Goal: Task Accomplishment & Management: Complete application form

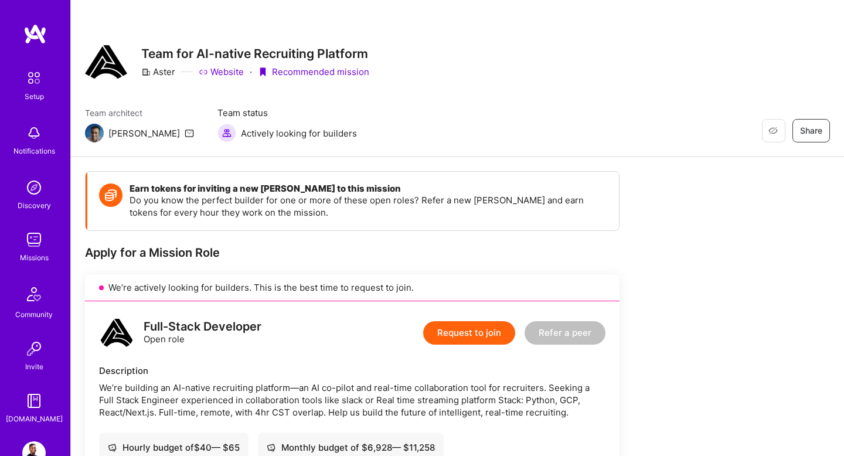
scroll to position [796, 0]
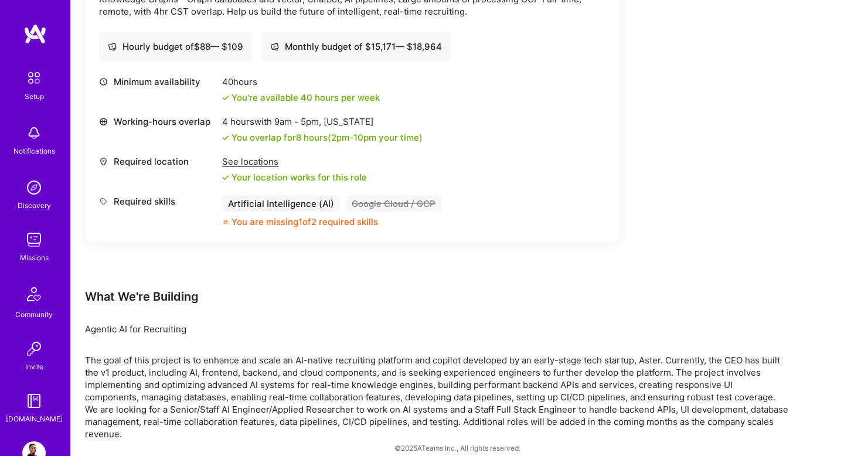
click at [33, 246] on img at bounding box center [33, 239] width 23 height 23
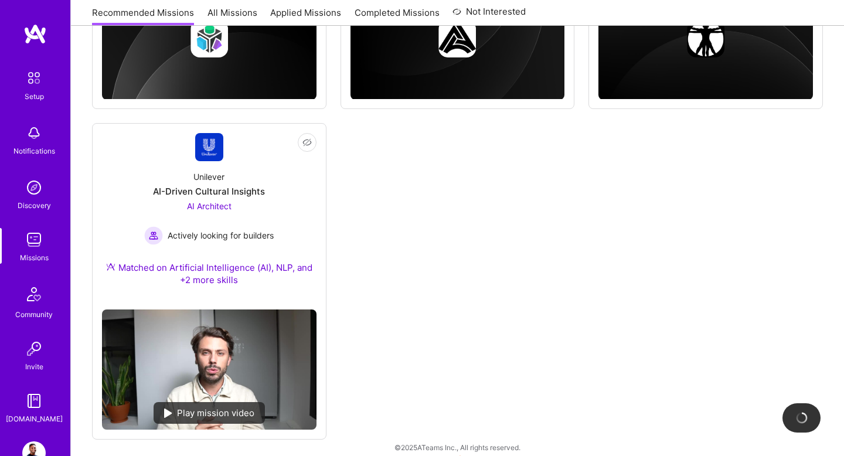
scroll to position [704, 0]
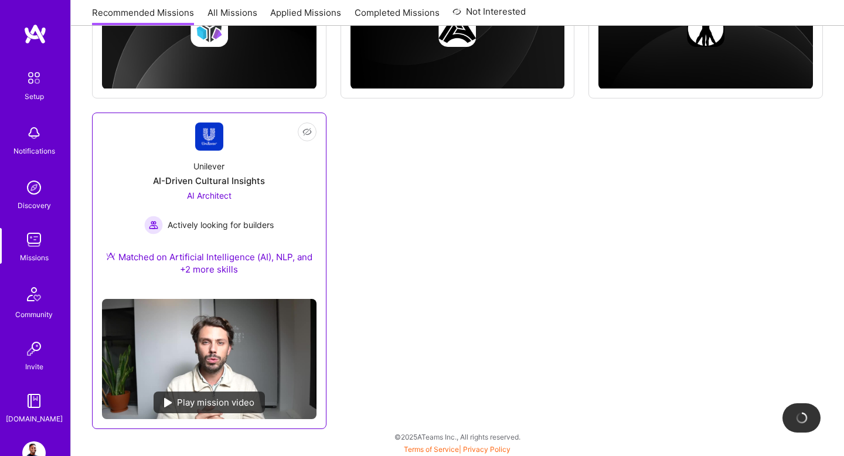
click at [241, 199] on div "AI Architect Actively looking for builders" at bounding box center [208, 211] width 129 height 45
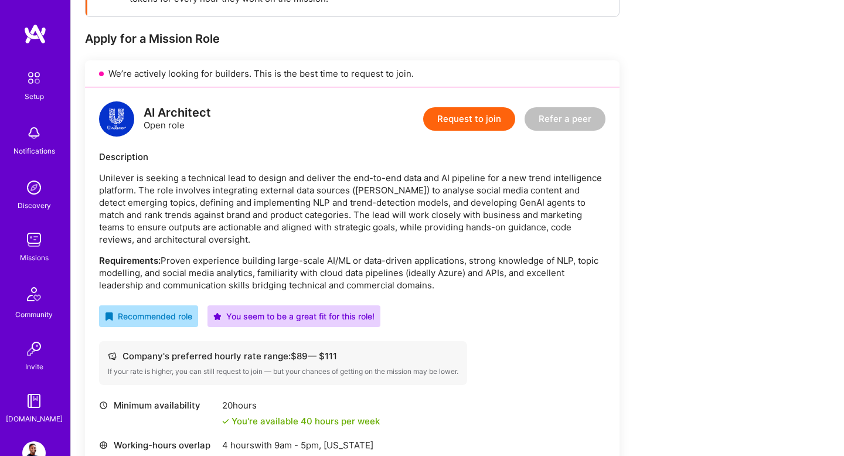
scroll to position [215, 0]
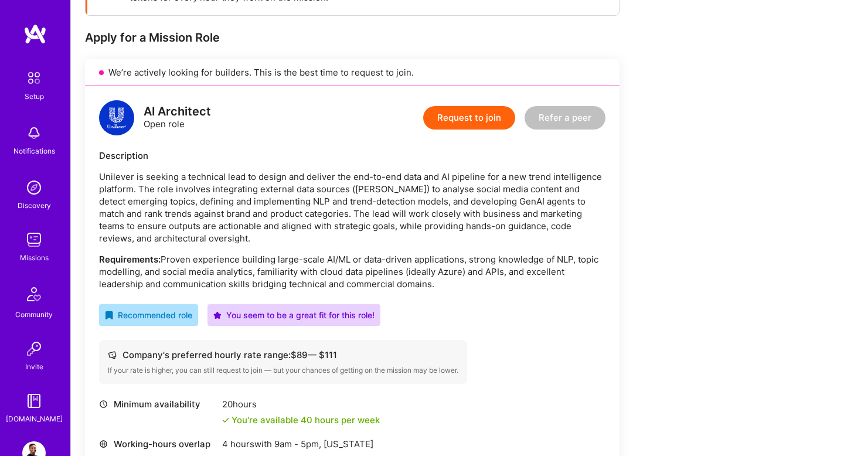
drag, startPoint x: 96, startPoint y: 261, endPoint x: 436, endPoint y: 288, distance: 341.5
click at [437, 289] on div "AI Architect Open role Request to join Refer a peer Description Unilever is see…" at bounding box center [352, 339] width 534 height 507
click at [455, 278] on p "Requirements: Proven experience building large-scale AI/ML or data-driven appli…" at bounding box center [352, 271] width 506 height 37
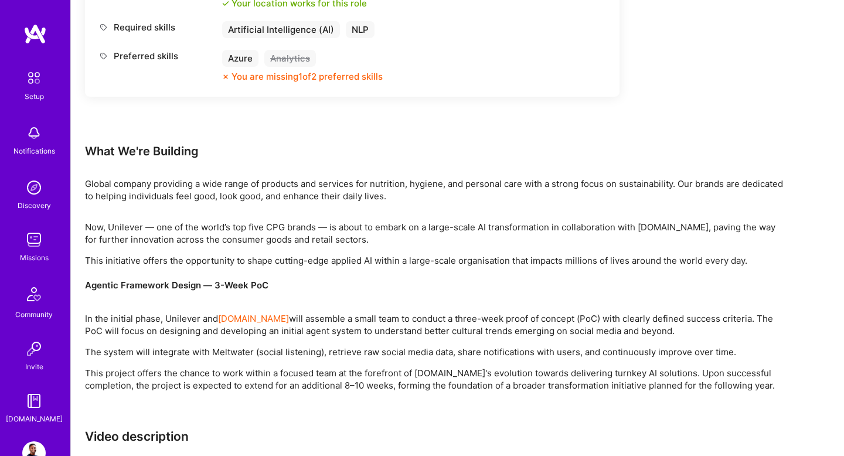
scroll to position [715, 0]
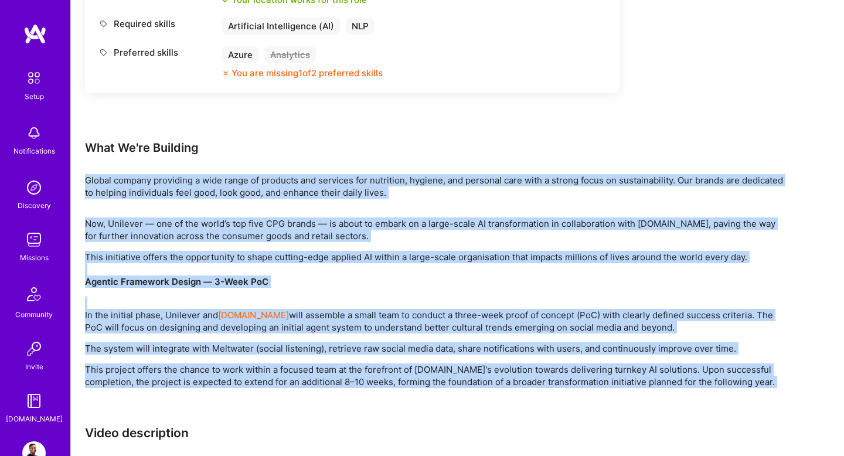
drag, startPoint x: 86, startPoint y: 179, endPoint x: 773, endPoint y: 389, distance: 719.2
click at [773, 390] on div "Earn tokens for inviting a new A.Teamer to this mission Do you know the perfect…" at bounding box center [436, 64] width 703 height 1216
copy div "Global company providing a wide range of products and services for nutrition, h…"
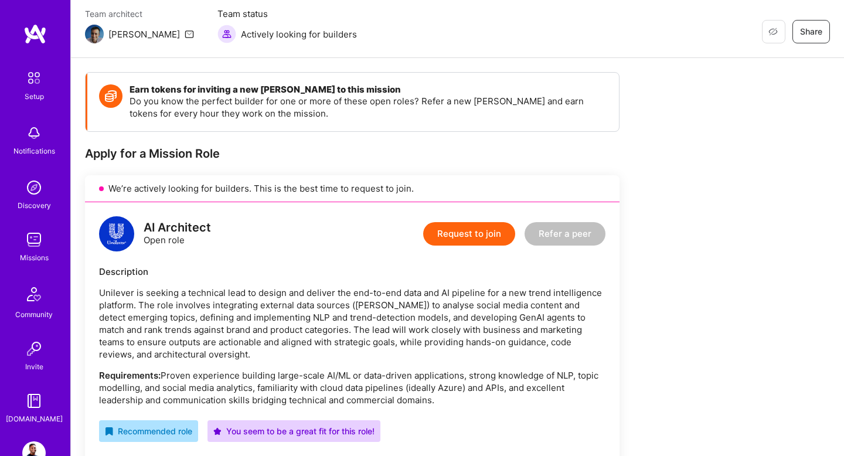
scroll to position [75, 0]
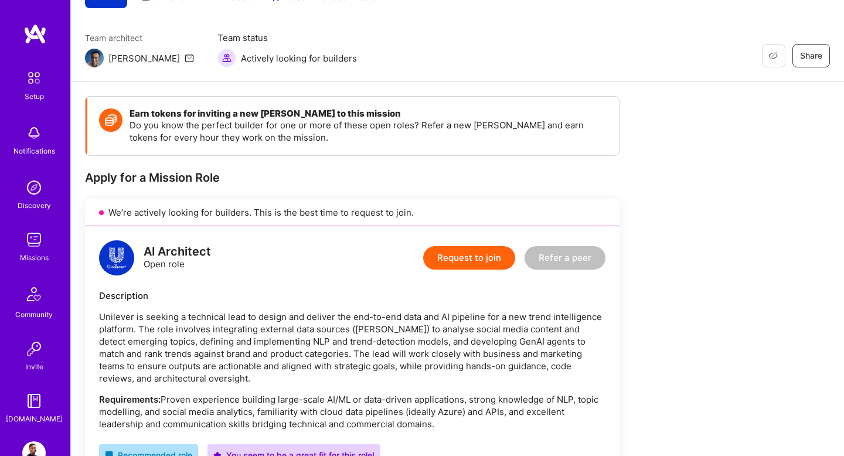
click at [39, 445] on img at bounding box center [33, 452] width 23 height 23
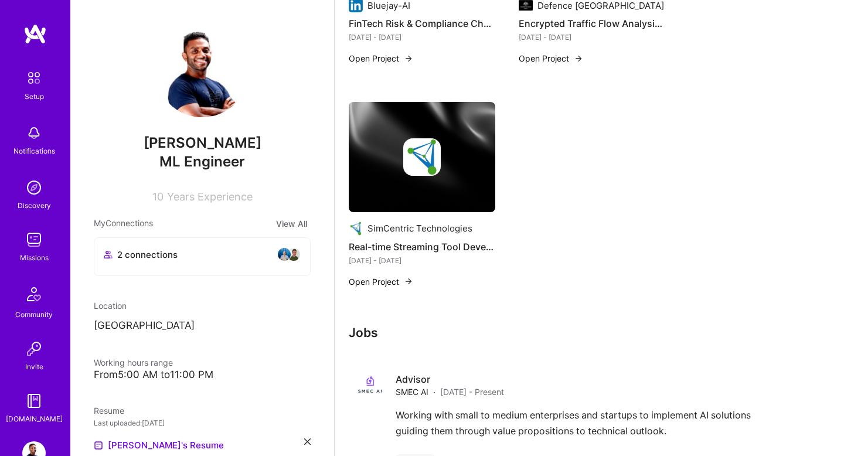
scroll to position [2169, 0]
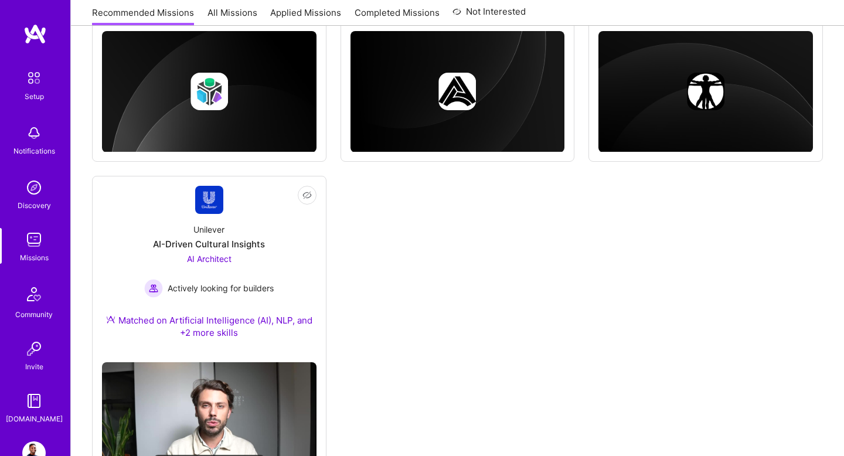
scroll to position [705, 0]
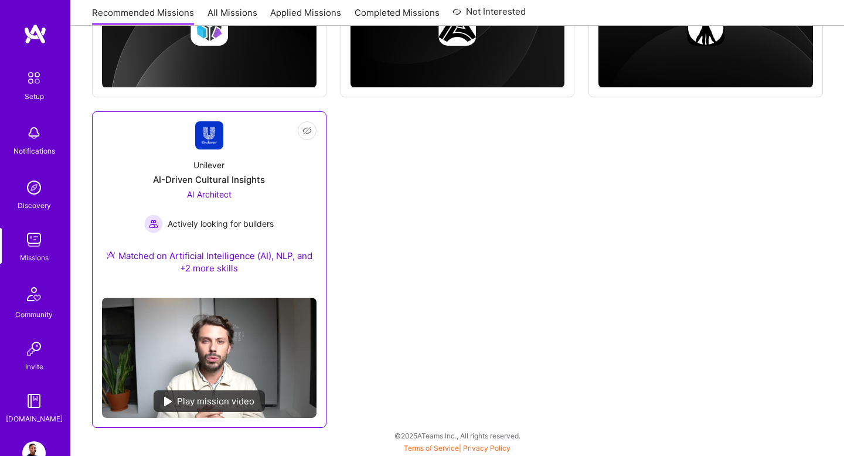
click at [207, 215] on div "Actively looking for builders" at bounding box center [208, 223] width 129 height 19
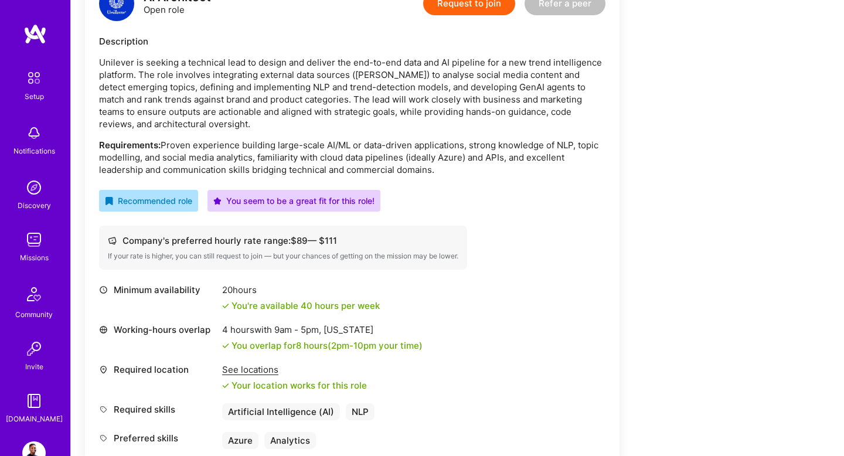
scroll to position [285, 0]
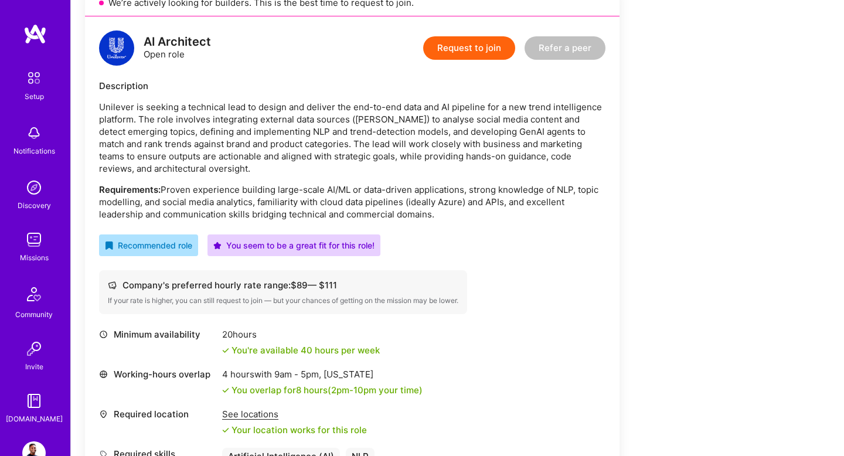
click at [462, 54] on button "Request to join" at bounding box center [469, 47] width 92 height 23
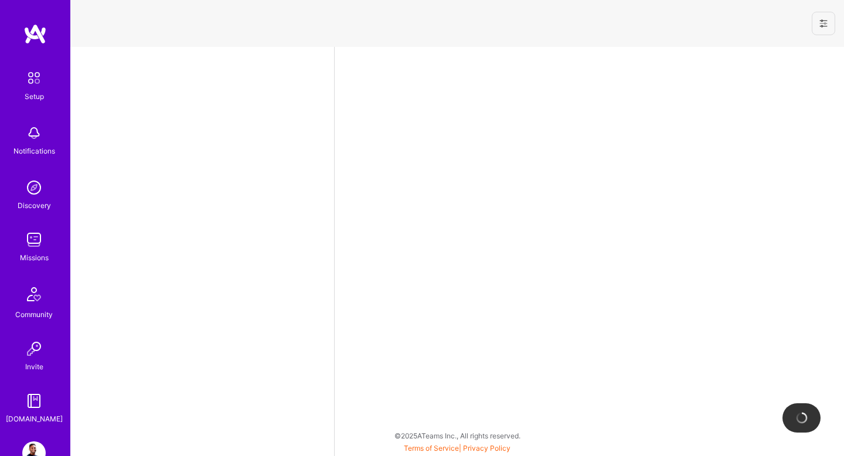
select select "US"
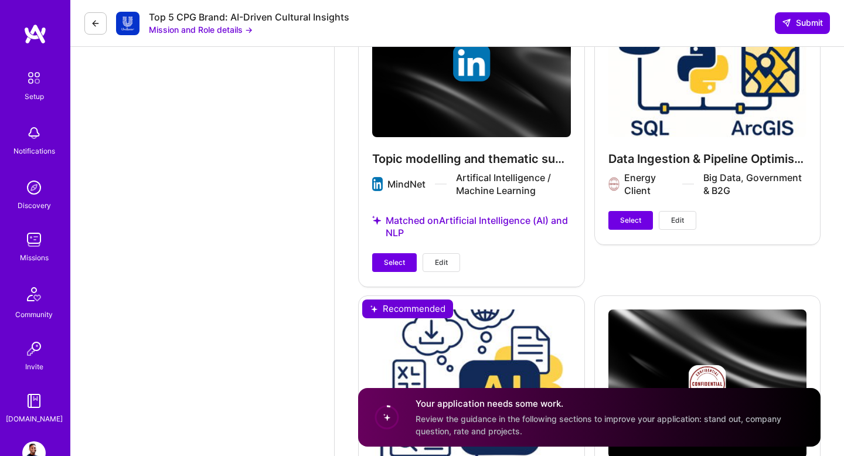
scroll to position [3024, 0]
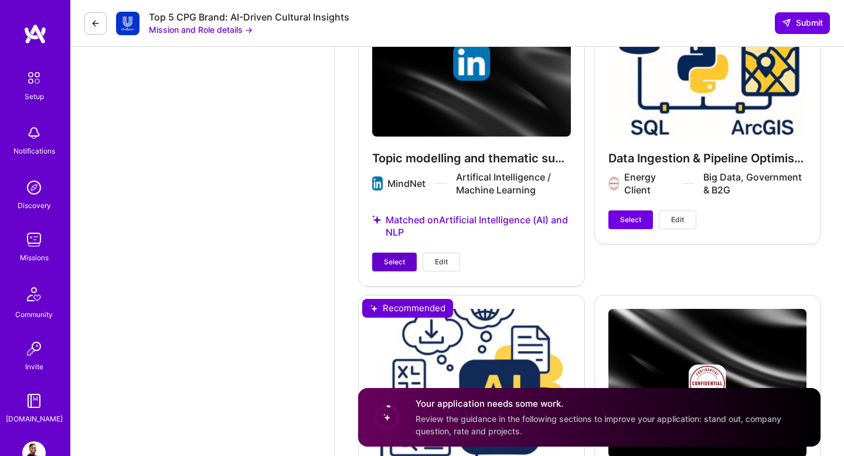
click at [401, 261] on span "Select" at bounding box center [394, 262] width 21 height 11
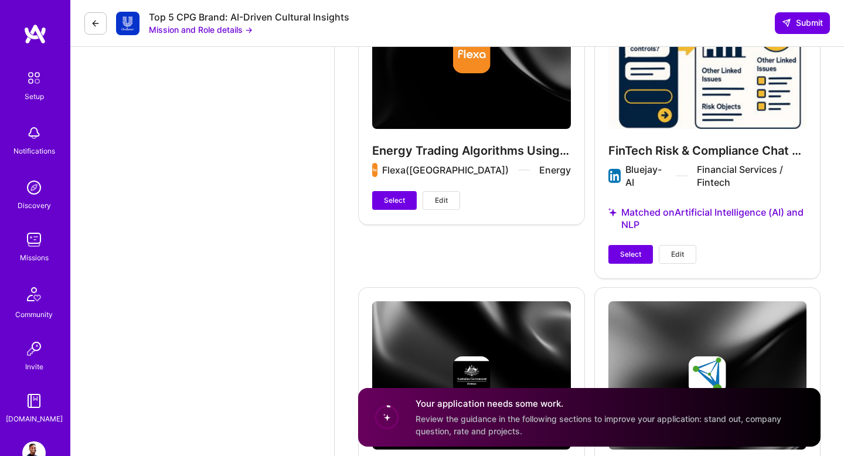
scroll to position [3640, 0]
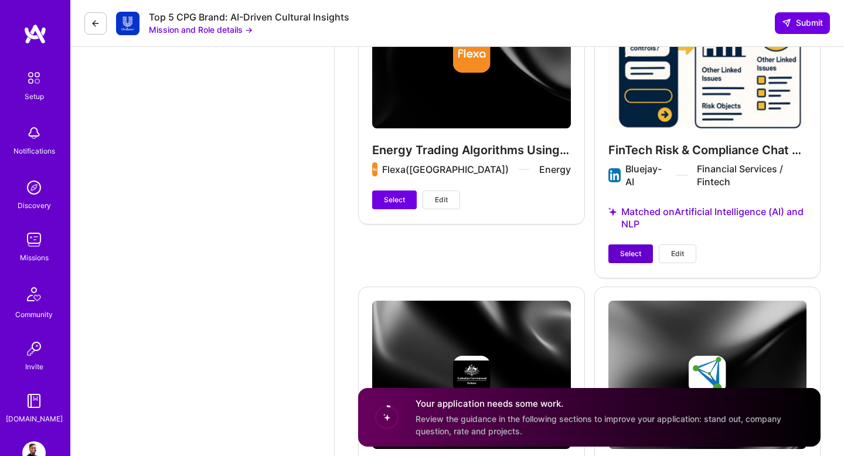
click at [626, 257] on span "Select" at bounding box center [630, 253] width 21 height 11
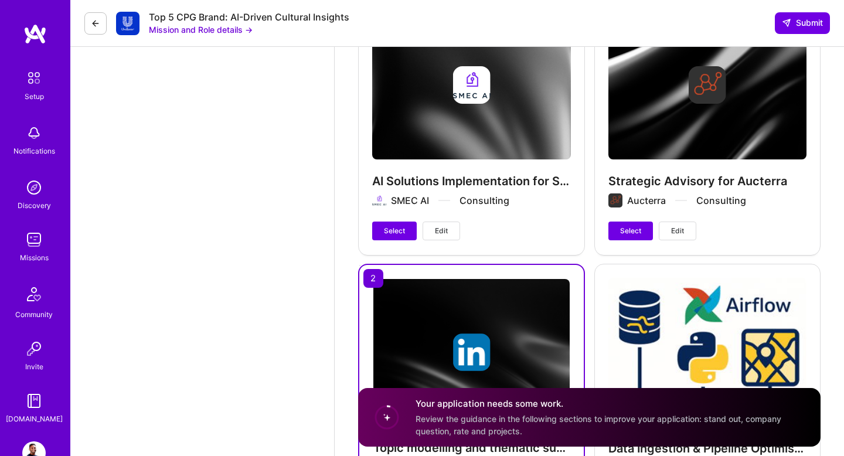
scroll to position [2698, 0]
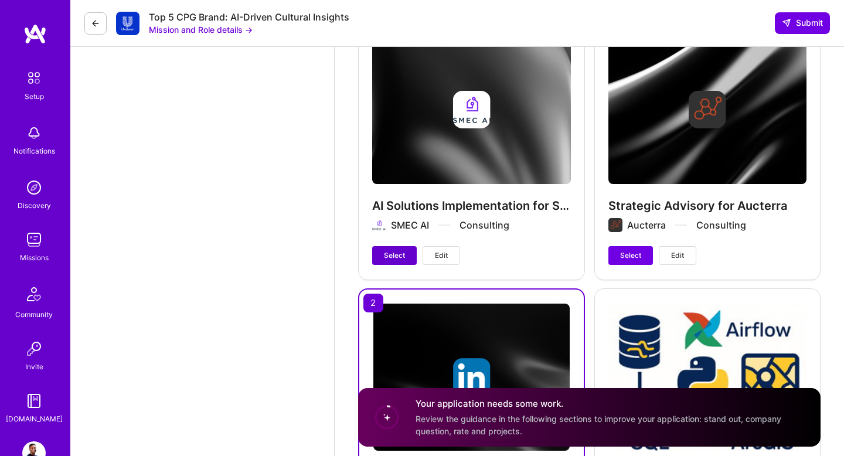
click at [386, 258] on span "Select" at bounding box center [394, 255] width 21 height 11
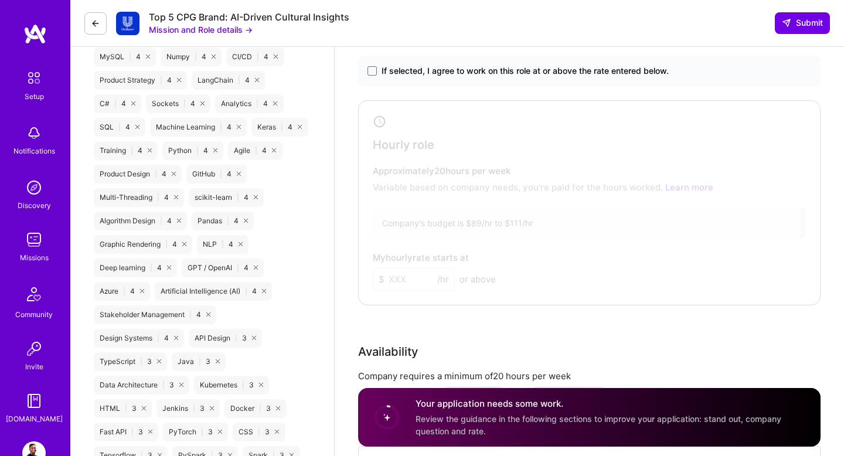
scroll to position [793, 0]
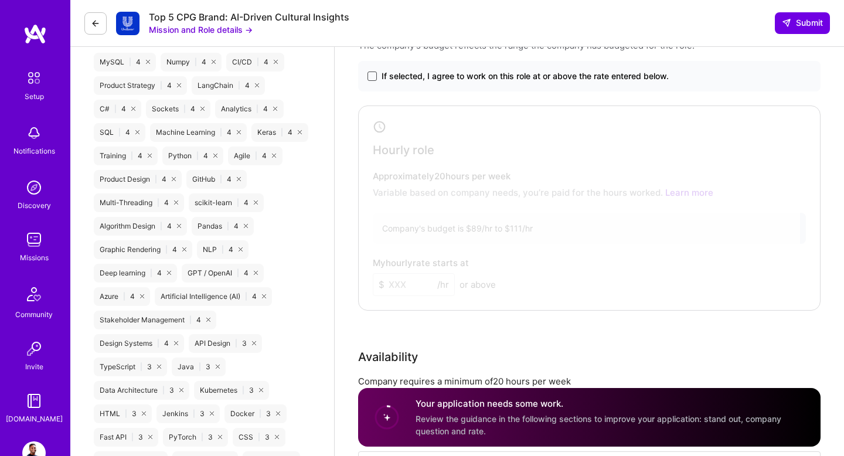
click at [374, 74] on span at bounding box center [371, 75] width 9 height 9
click at [0, 0] on input "If selected, I agree to work on this role at or above the rate entered below." at bounding box center [0, 0] width 0 height 0
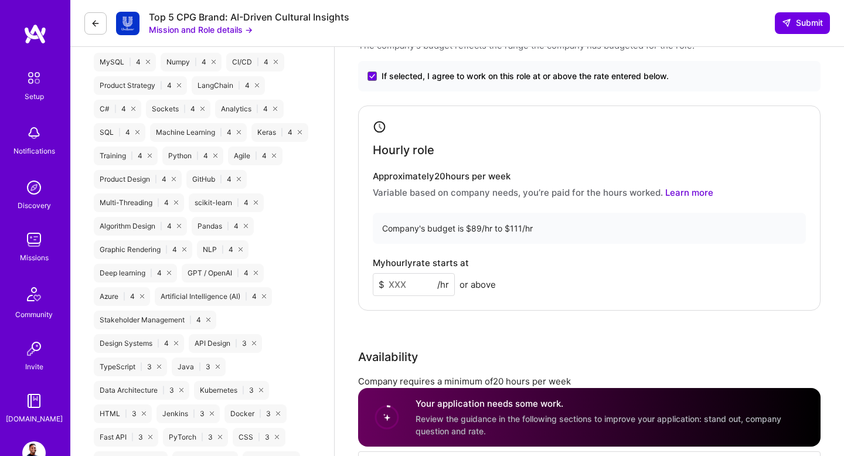
click at [418, 288] on input at bounding box center [414, 284] width 82 height 23
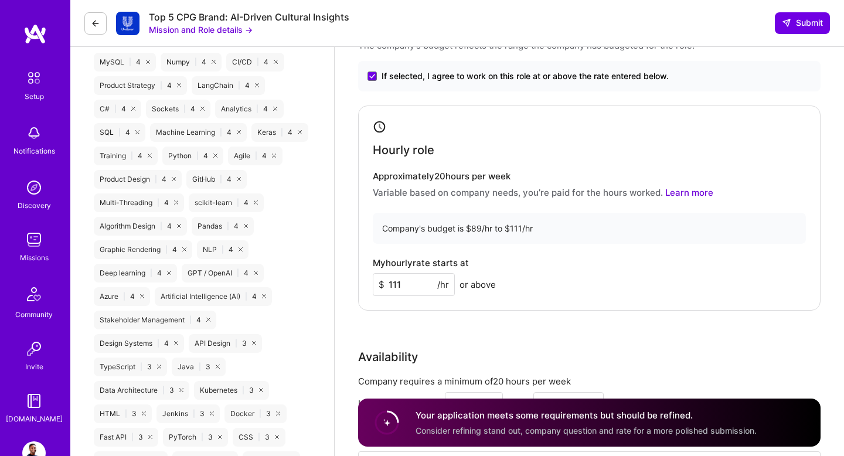
click at [435, 312] on div "Rate Your rate should reflect your skills, experience, role requirements, and m…" at bounding box center [589, 261] width 462 height 504
click at [418, 284] on input "111" at bounding box center [414, 284] width 82 height 23
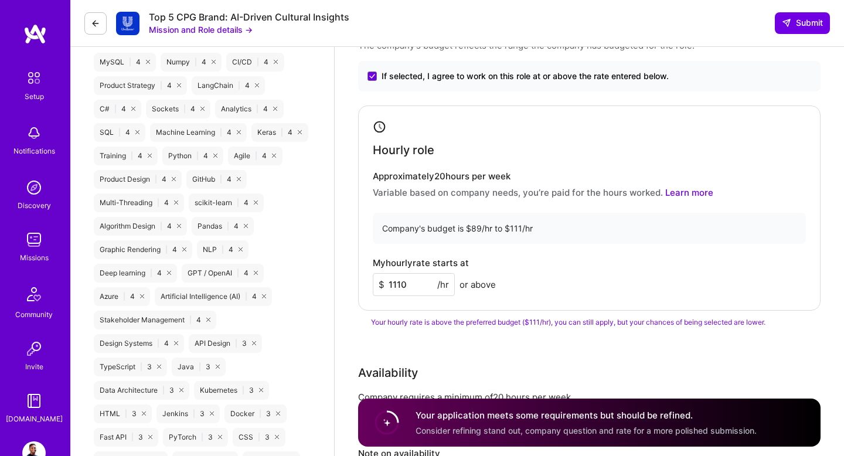
type input "111"
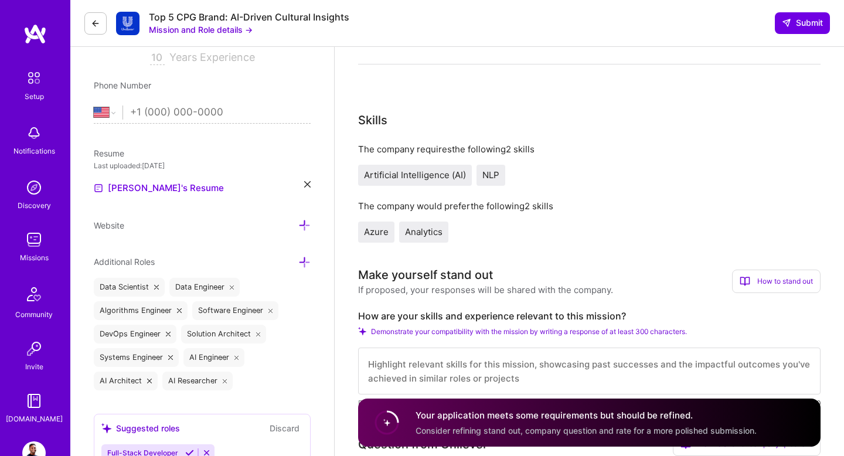
scroll to position [533, 0]
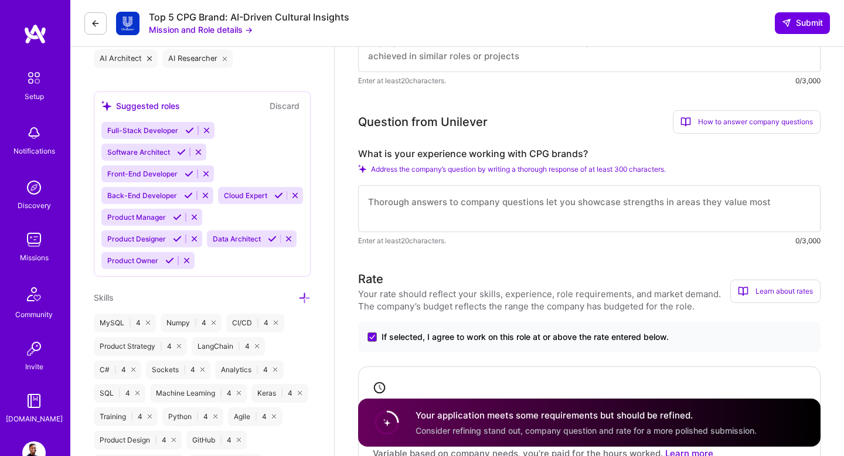
click at [413, 211] on textarea at bounding box center [589, 208] width 462 height 47
paste textarea "With 9+ years of experience in AI/ML and data engineering, I have designed and …"
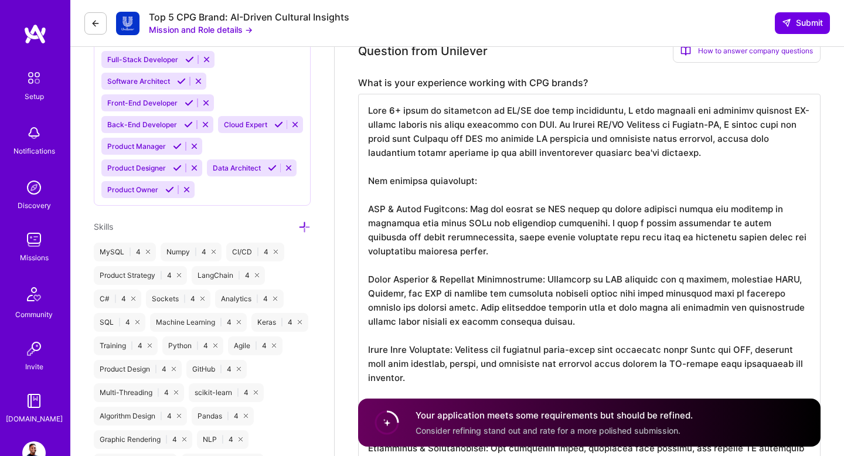
scroll to position [602, 0]
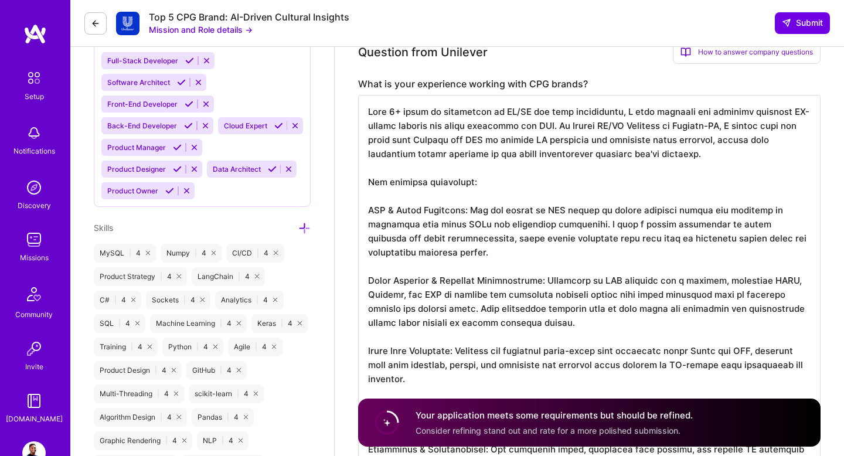
click at [574, 112] on textarea at bounding box center [589, 315] width 462 height 441
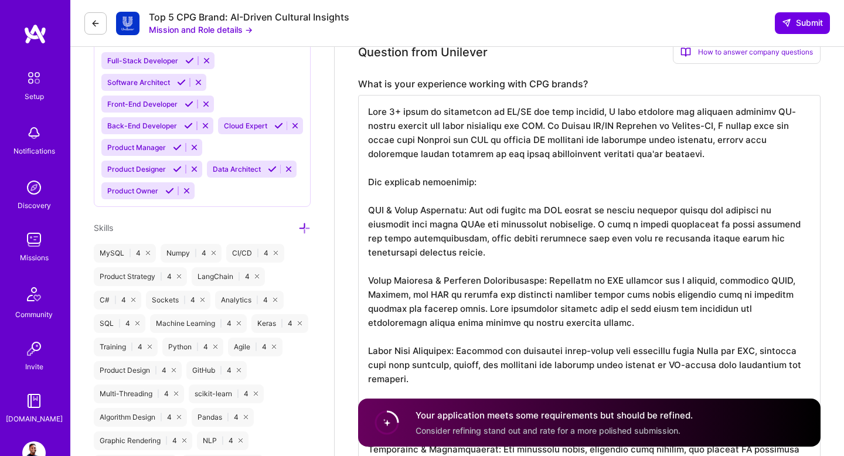
click at [752, 125] on textarea at bounding box center [589, 315] width 462 height 441
click at [754, 125] on textarea at bounding box center [589, 315] width 462 height 441
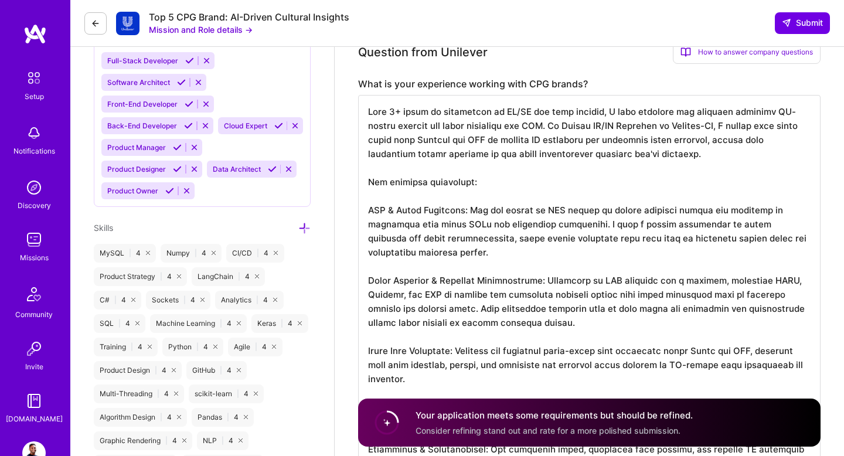
drag, startPoint x: 461, startPoint y: 142, endPoint x: 343, endPoint y: 137, distance: 117.9
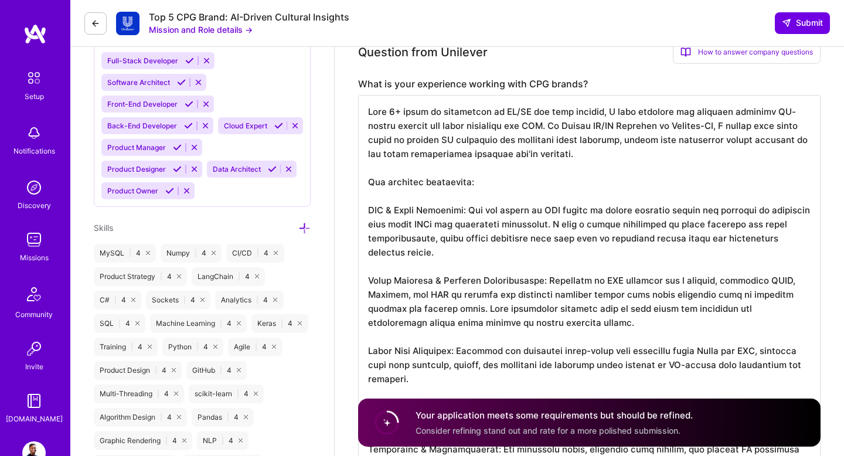
click at [578, 143] on textarea at bounding box center [589, 315] width 462 height 441
click at [577, 141] on textarea at bounding box center [589, 315] width 462 height 441
drag, startPoint x: 488, startPoint y: 191, endPoint x: 362, endPoint y: 182, distance: 125.7
click at [362, 182] on textarea at bounding box center [589, 315] width 462 height 441
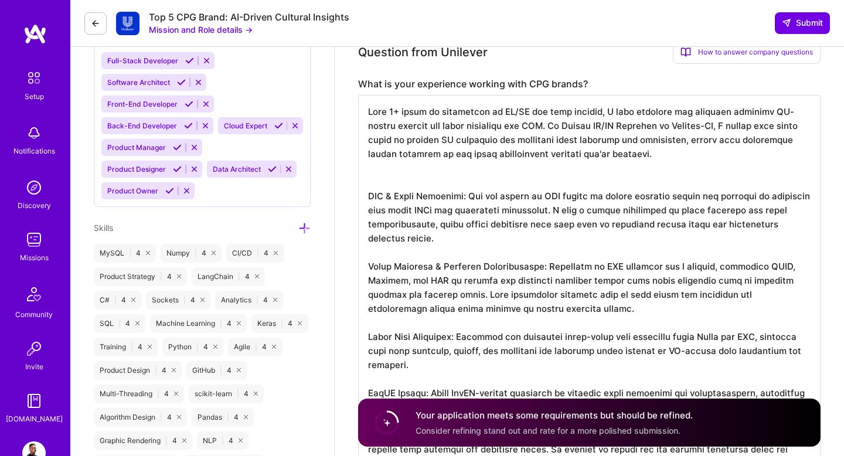
drag, startPoint x: 760, startPoint y: 212, endPoint x: 423, endPoint y: 224, distance: 337.1
click at [423, 224] on textarea at bounding box center [589, 308] width 462 height 427
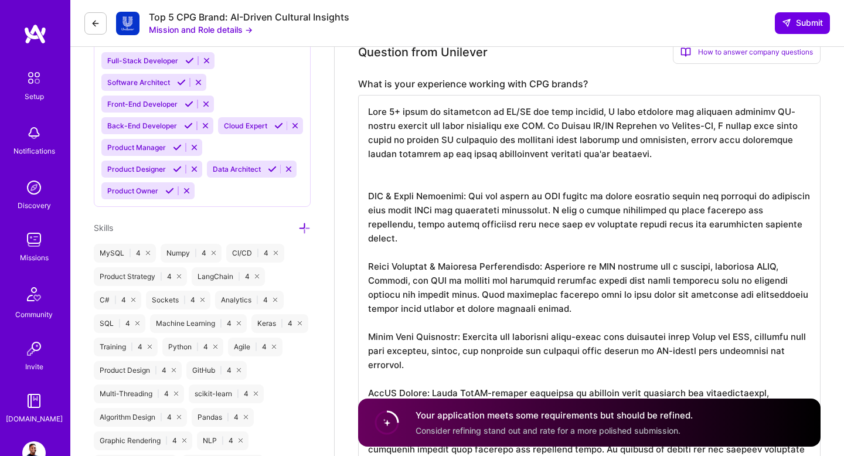
click at [440, 227] on textarea at bounding box center [589, 301] width 462 height 413
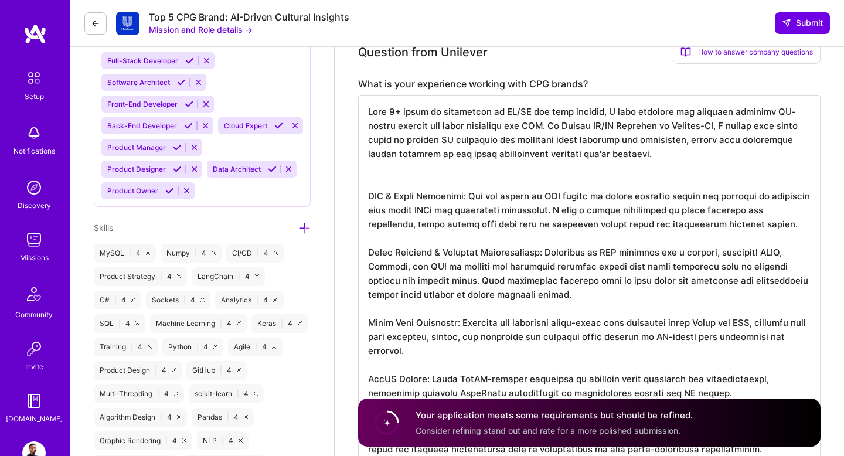
click at [521, 227] on textarea at bounding box center [589, 301] width 462 height 413
click at [369, 198] on textarea at bounding box center [589, 301] width 462 height 413
click at [371, 252] on textarea at bounding box center [589, 301] width 462 height 413
click at [741, 231] on textarea at bounding box center [589, 301] width 462 height 413
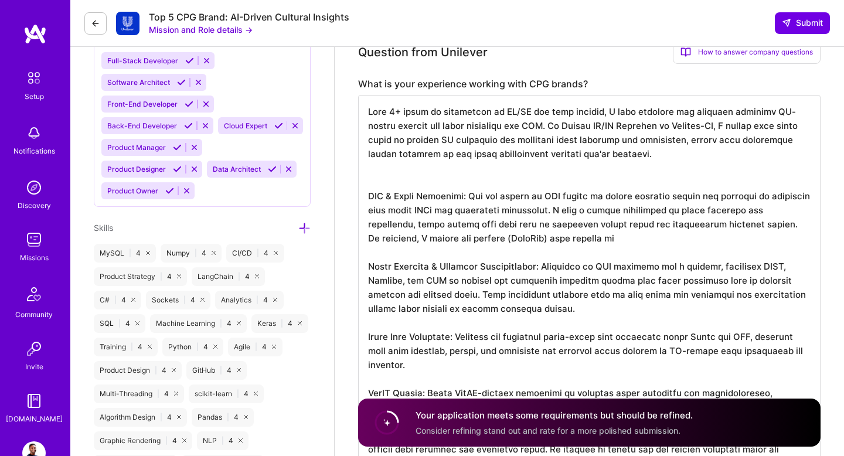
click at [371, 267] on textarea at bounding box center [589, 308] width 462 height 427
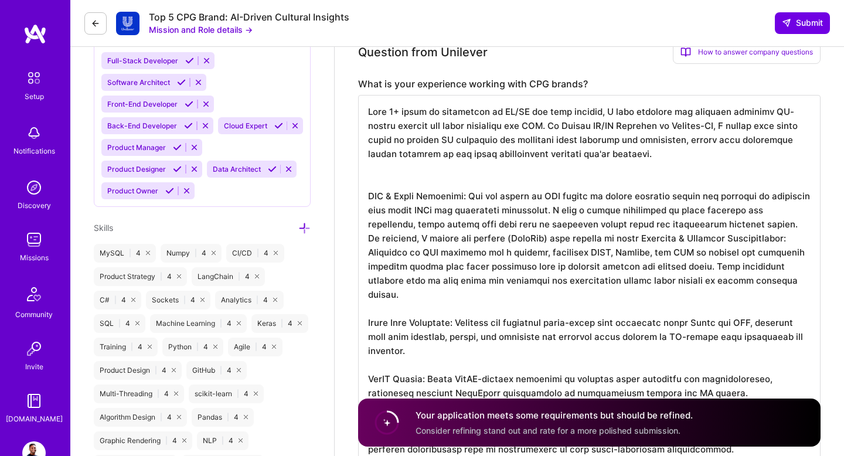
click at [561, 237] on textarea at bounding box center [589, 294] width 462 height 398
click at [604, 239] on textarea at bounding box center [589, 294] width 462 height 398
click at [578, 241] on textarea at bounding box center [589, 294] width 462 height 398
click at [648, 240] on textarea at bounding box center [589, 294] width 462 height 398
click at [683, 240] on textarea at bounding box center [589, 294] width 462 height 398
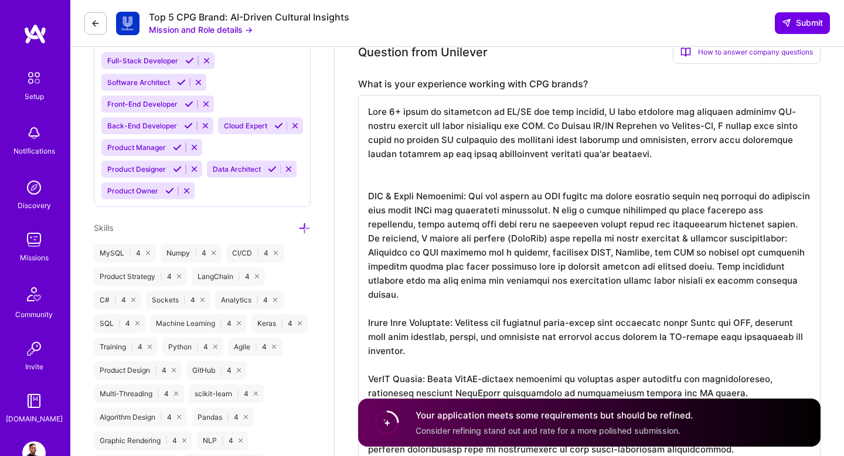
click at [708, 240] on textarea at bounding box center [589, 294] width 462 height 398
click at [424, 255] on textarea at bounding box center [589, 294] width 462 height 398
click at [465, 257] on textarea at bounding box center [589, 294] width 462 height 398
click at [460, 254] on textarea at bounding box center [589, 294] width 462 height 398
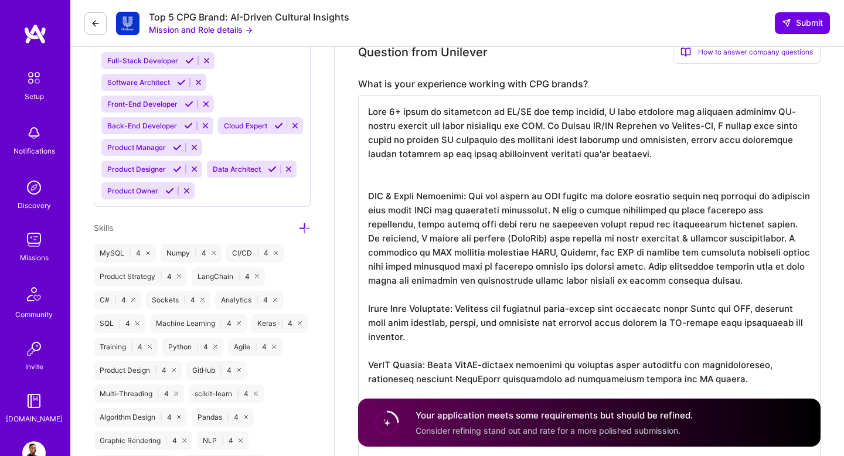
click at [643, 260] on textarea at bounding box center [589, 294] width 462 height 398
click at [645, 255] on textarea at bounding box center [589, 294] width 462 height 398
click at [403, 267] on textarea at bounding box center [589, 294] width 462 height 398
click at [405, 270] on textarea at bounding box center [589, 294] width 462 height 398
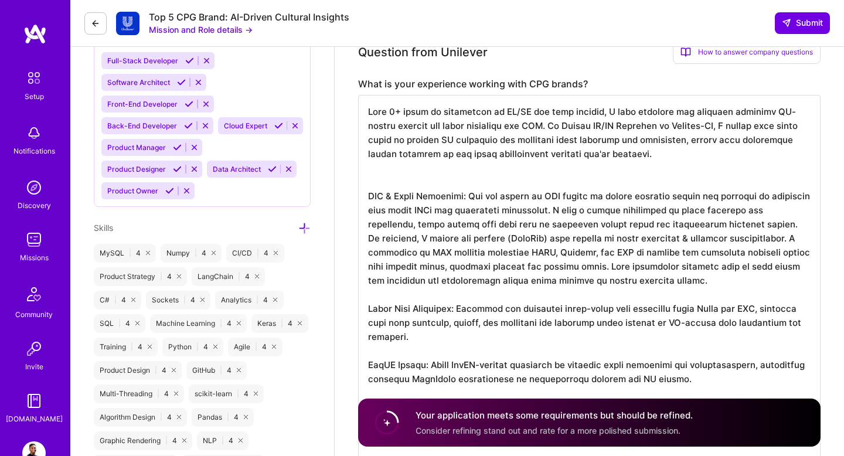
drag, startPoint x: 747, startPoint y: 253, endPoint x: 816, endPoint y: 254, distance: 68.6
click at [816, 254] on textarea at bounding box center [589, 294] width 462 height 398
click at [787, 255] on textarea at bounding box center [589, 294] width 462 height 398
click at [561, 183] on textarea at bounding box center [589, 294] width 462 height 398
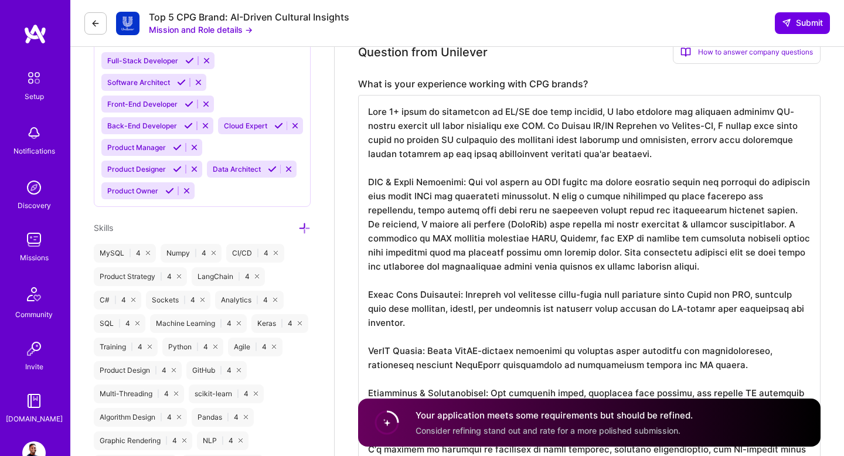
click at [473, 183] on textarea at bounding box center [589, 287] width 462 height 384
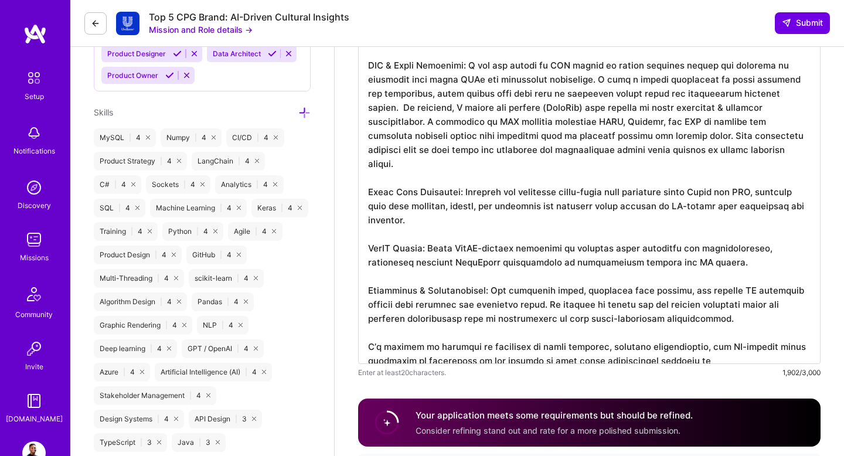
scroll to position [722, 0]
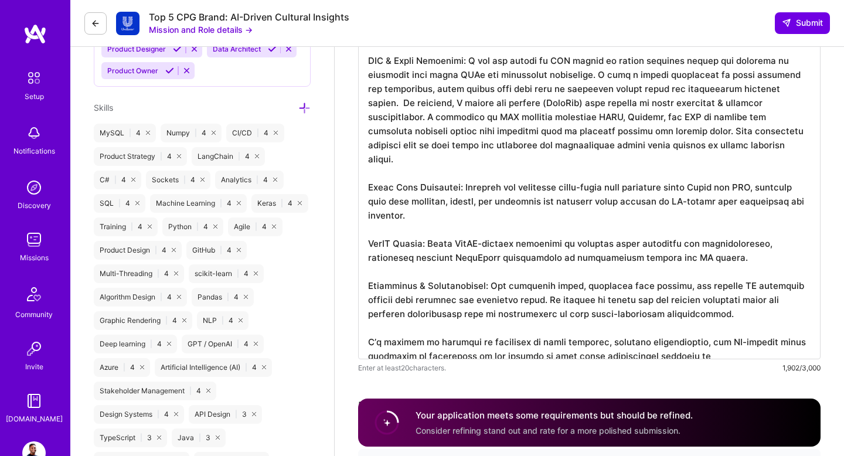
drag, startPoint x: 466, startPoint y: 62, endPoint x: 366, endPoint y: 63, distance: 100.2
click at [366, 62] on textarea at bounding box center [589, 167] width 462 height 384
click at [437, 148] on textarea at bounding box center [589, 167] width 462 height 384
click at [509, 145] on textarea at bounding box center [589, 167] width 462 height 384
click at [546, 171] on textarea at bounding box center [589, 167] width 462 height 384
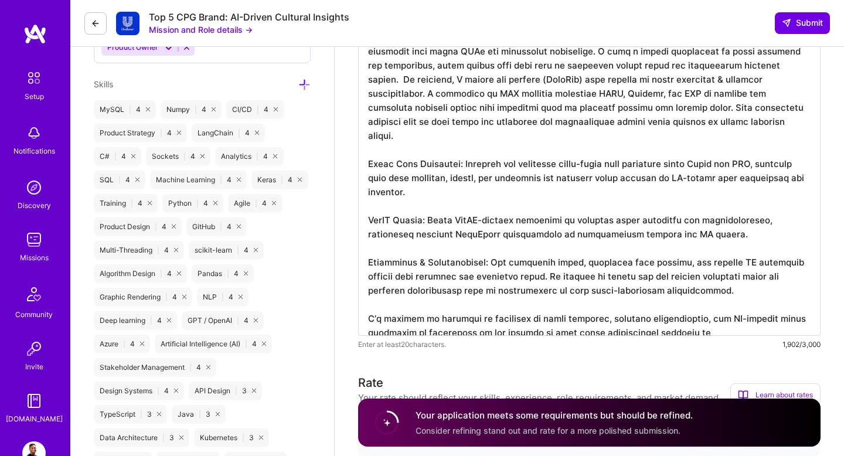
scroll to position [747, 0]
click at [578, 207] on textarea at bounding box center [589, 142] width 462 height 384
click at [582, 306] on textarea at bounding box center [589, 142] width 462 height 384
click at [674, 306] on textarea at bounding box center [589, 142] width 462 height 384
click at [680, 306] on textarea at bounding box center [589, 142] width 462 height 384
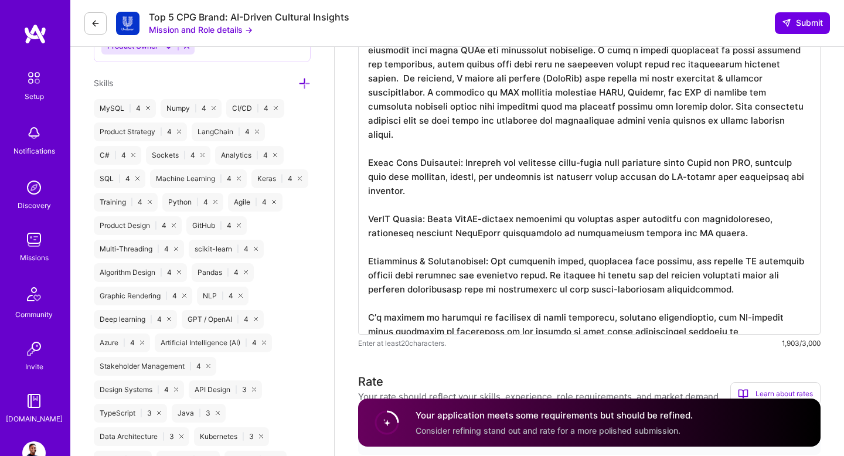
click at [582, 306] on textarea at bounding box center [589, 142] width 462 height 384
click at [623, 293] on textarea at bounding box center [589, 142] width 462 height 384
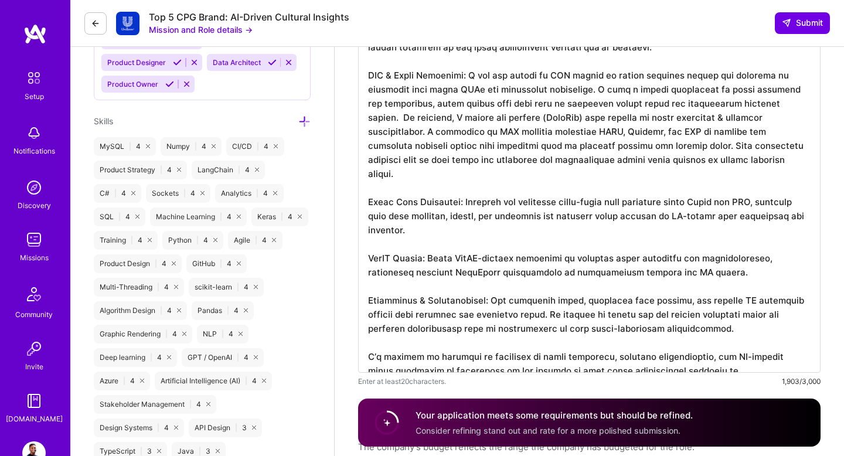
scroll to position [717, 0]
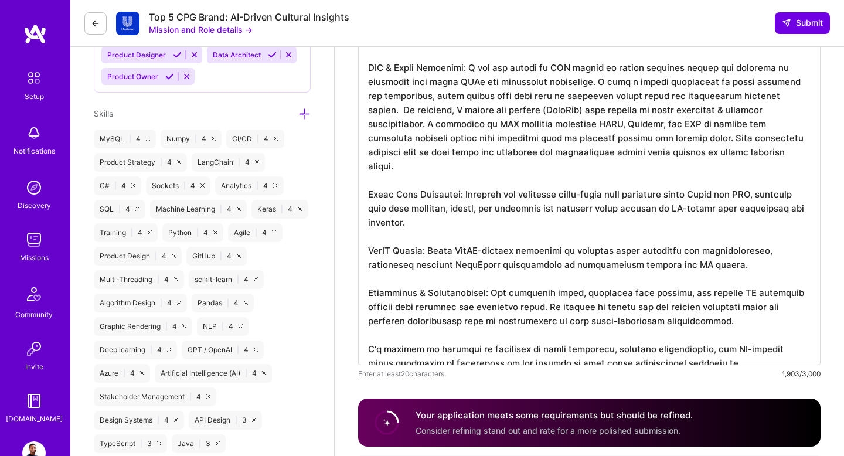
drag, startPoint x: 693, startPoint y: 354, endPoint x: 350, endPoint y: 176, distance: 386.3
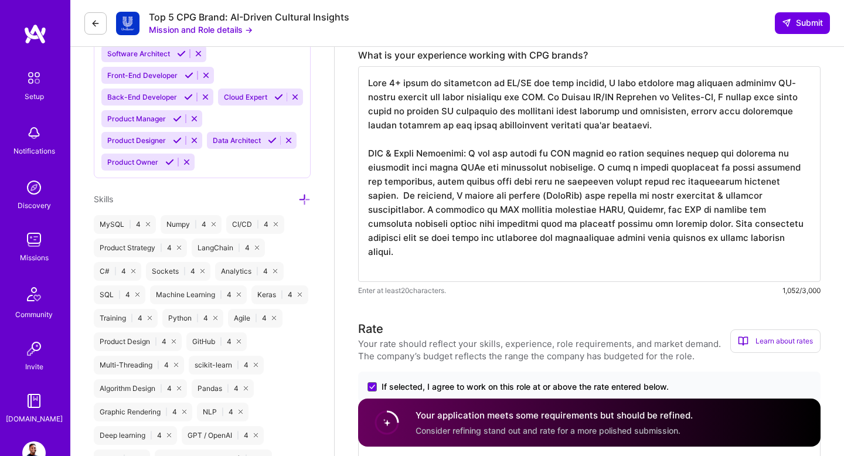
scroll to position [587, 0]
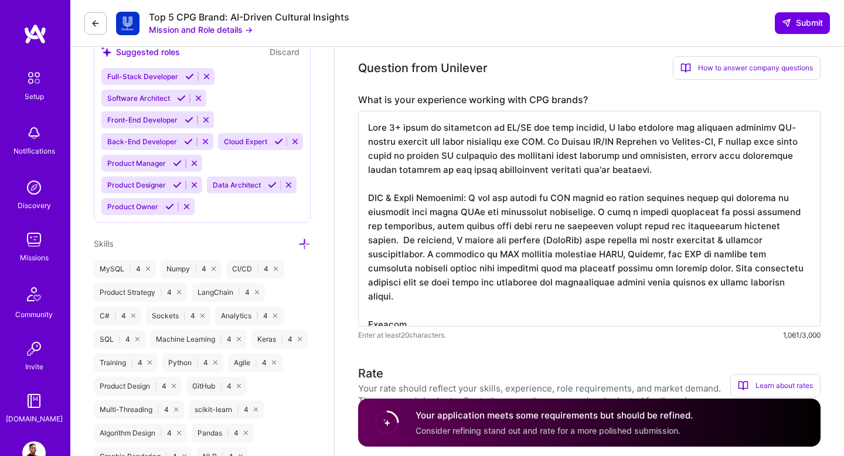
paste textarea "I have designed and optimized cloud-based data pipelines on Azure and AWS, ensu…"
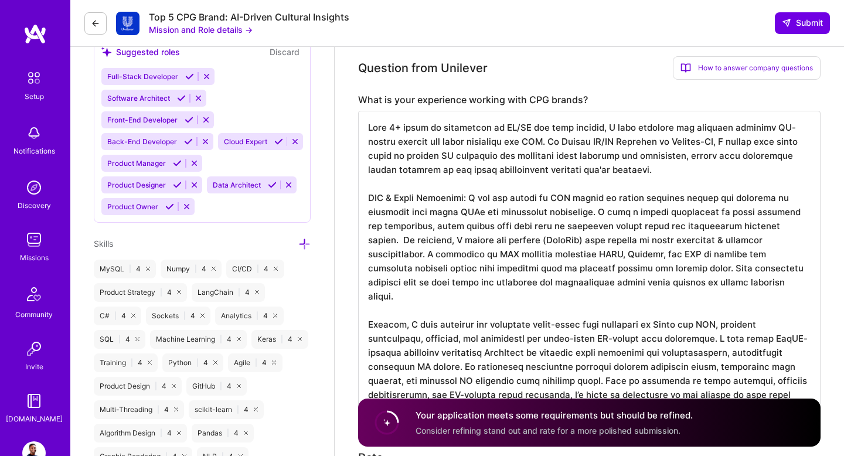
click at [520, 313] on textarea at bounding box center [589, 261] width 462 height 300
click at [726, 309] on textarea at bounding box center [589, 261] width 462 height 300
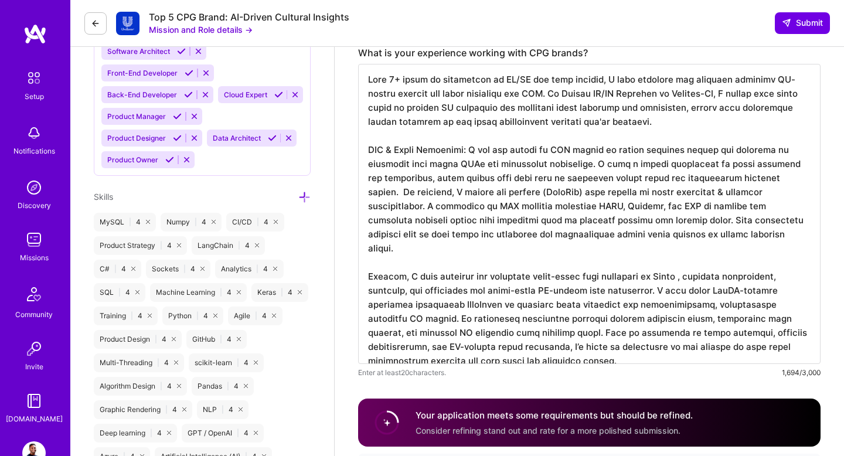
scroll to position [639, 0]
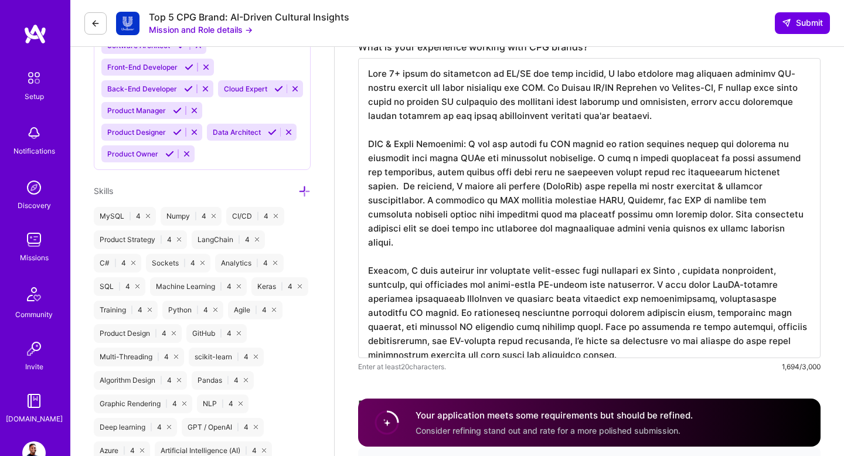
drag, startPoint x: 484, startPoint y: 272, endPoint x: 530, endPoint y: 273, distance: 45.7
click at [529, 273] on textarea at bounding box center [589, 208] width 462 height 300
drag, startPoint x: 469, startPoint y: 287, endPoint x: 613, endPoint y: 289, distance: 144.2
click at [613, 289] on textarea at bounding box center [589, 208] width 462 height 300
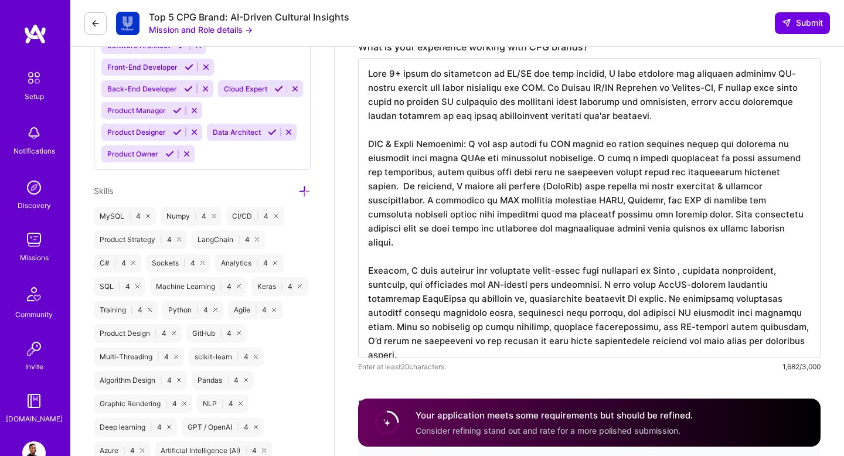
scroll to position [0, 0]
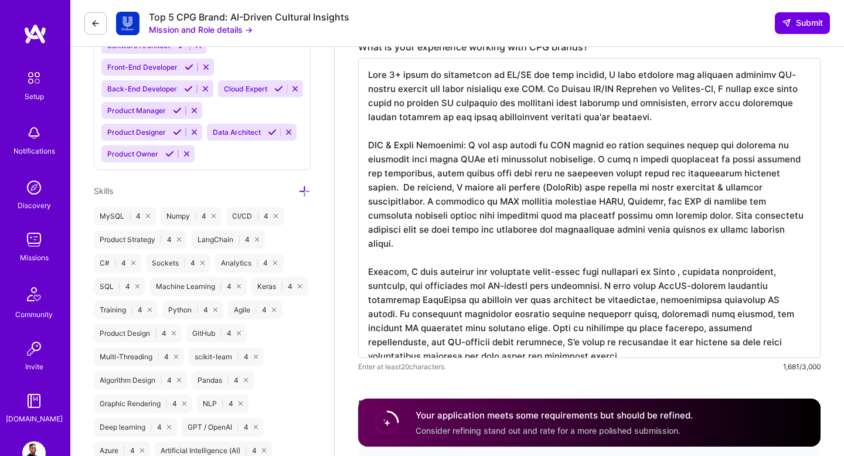
drag, startPoint x: 558, startPoint y: 302, endPoint x: 669, endPoint y: 304, distance: 110.2
click at [669, 304] on textarea at bounding box center [589, 208] width 462 height 300
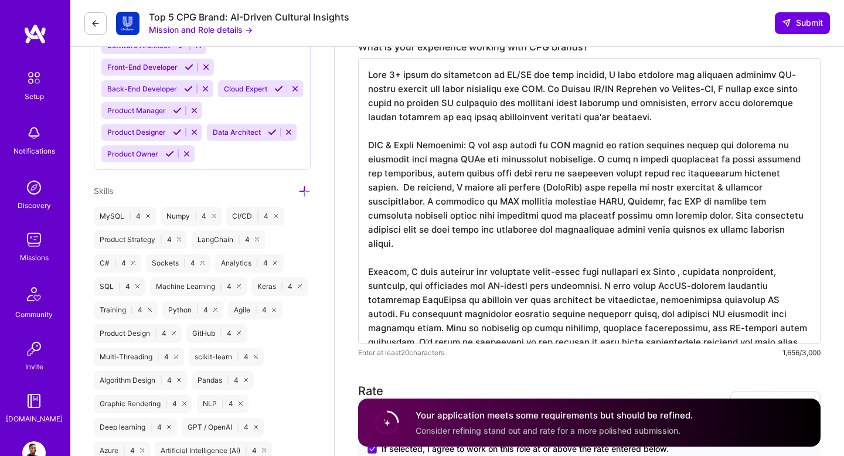
click at [390, 312] on textarea at bounding box center [589, 201] width 462 height 286
click at [473, 316] on textarea at bounding box center [589, 201] width 462 height 286
click at [577, 315] on textarea at bounding box center [589, 201] width 462 height 286
drag, startPoint x: 621, startPoint y: 316, endPoint x: 632, endPoint y: 318, distance: 11.3
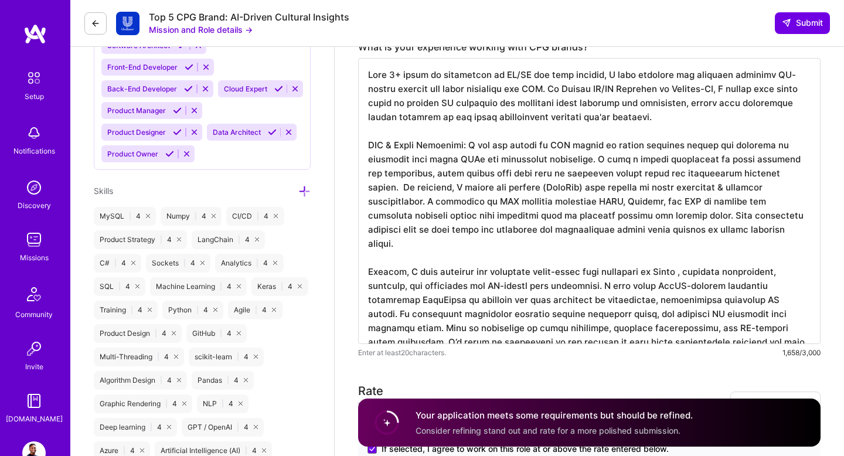
click at [632, 318] on textarea at bounding box center [589, 201] width 462 height 286
click at [759, 316] on textarea at bounding box center [589, 201] width 462 height 286
type textarea "With 9+ years of experience in AI/ML and data science, I have designed and depl…"
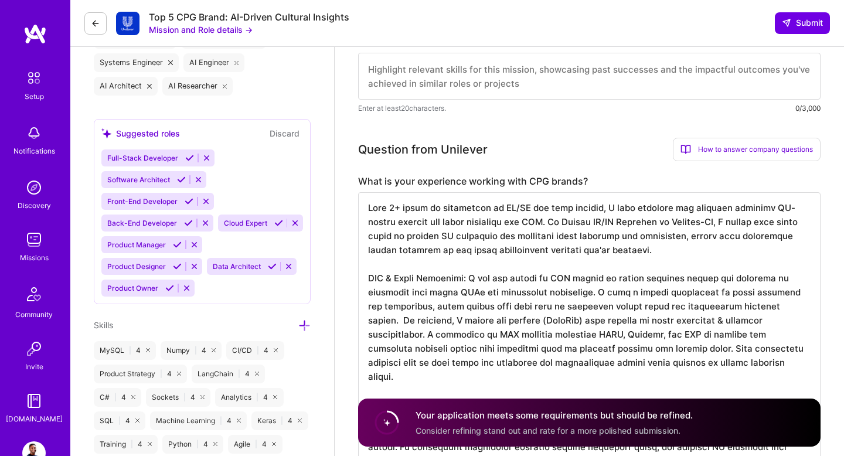
scroll to position [527, 0]
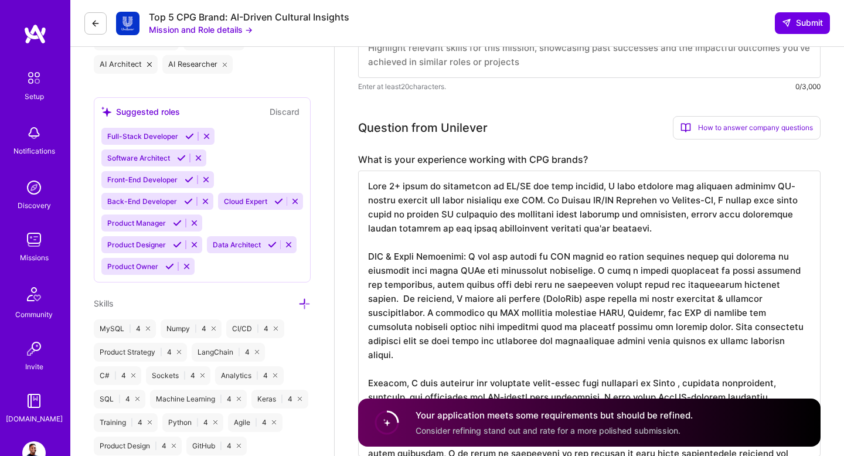
click at [640, 247] on textarea at bounding box center [589, 314] width 462 height 286
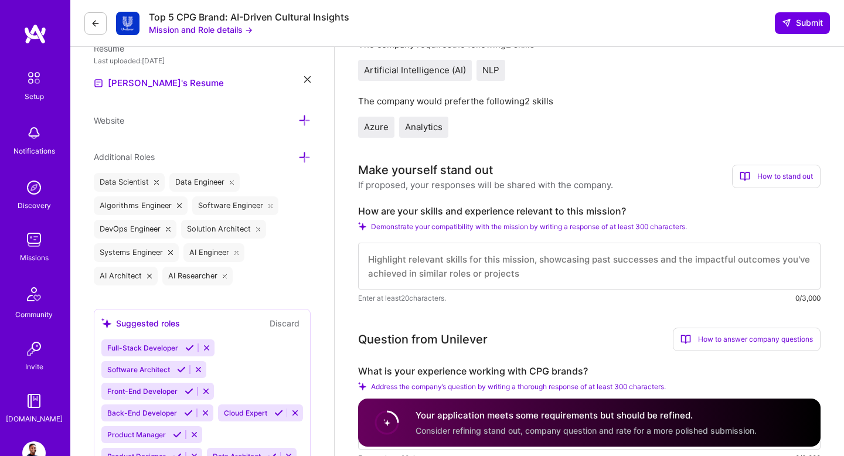
scroll to position [306, 0]
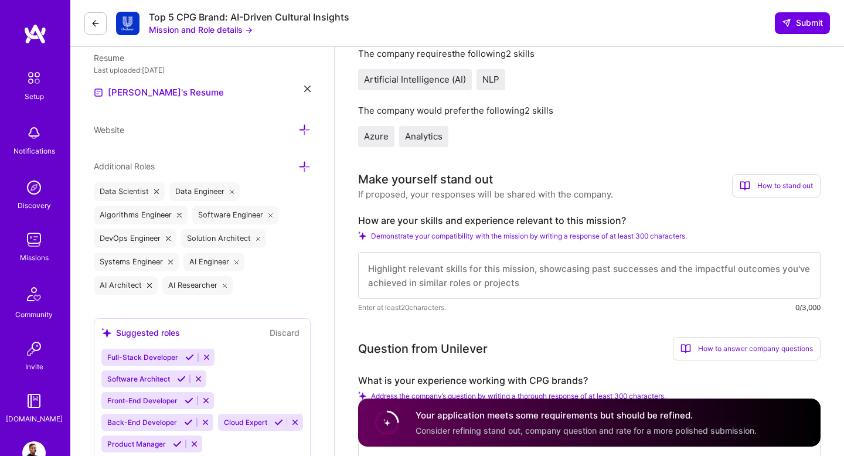
click at [598, 267] on textarea at bounding box center [589, 275] width 462 height 47
paste textarea "With 9+ years of experience in AI/ML and data science, I have designed and depl…"
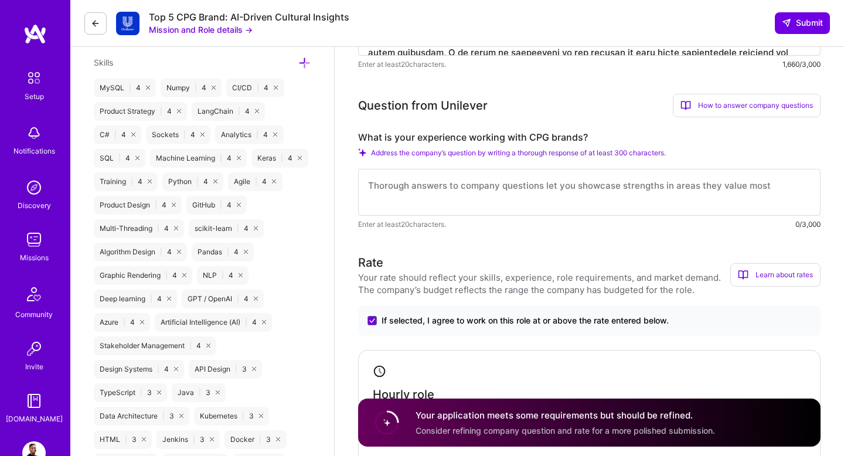
scroll to position [766, 0]
type textarea "With 9+ years of experience in AI/ML and data science, I have designed and depl…"
drag, startPoint x: 357, startPoint y: 138, endPoint x: 590, endPoint y: 137, distance: 233.2
copy label "What is your experience working with CPG brands?"
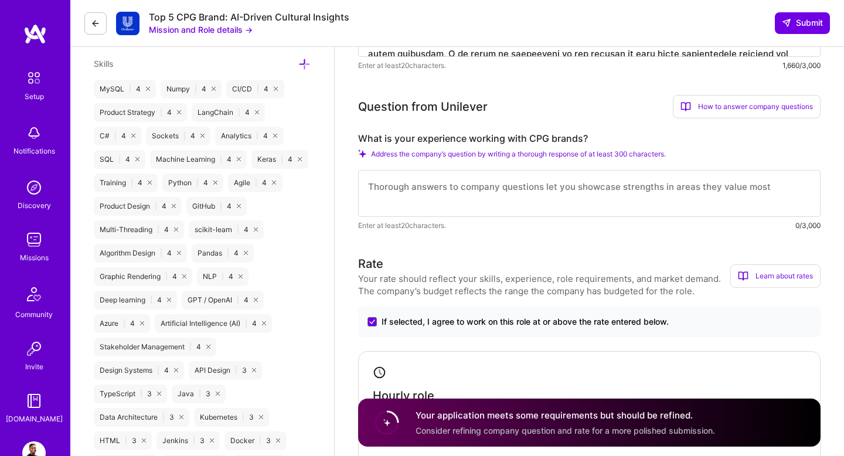
click at [419, 194] on textarea at bounding box center [589, 193] width 462 height 47
paste textarea "I don’t have direct hands-on experience working with CPG (Consumer Packaged Goo…"
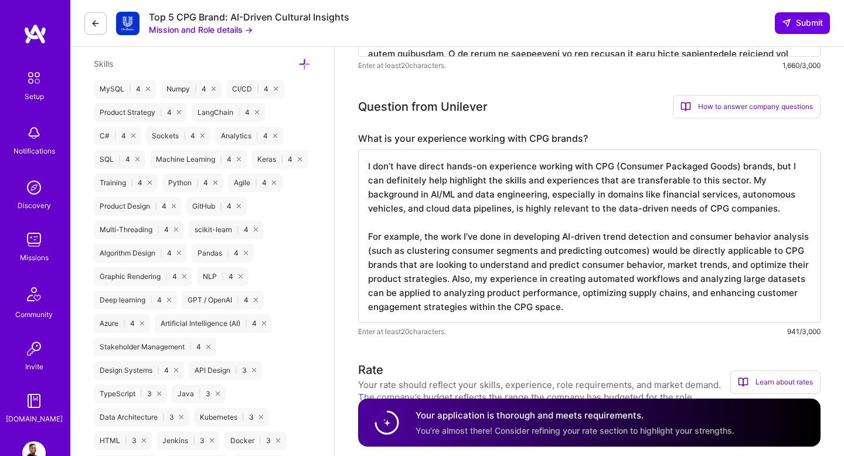
click at [395, 168] on textarea "I don’t have direct hands-on experience working with CPG (Consumer Packaged Goo…" at bounding box center [589, 235] width 462 height 173
drag, startPoint x: 620, startPoint y: 168, endPoint x: 744, endPoint y: 170, distance: 123.6
click at [744, 170] on textarea "I do not have direct hands-on experience working with CPG (Consumer Packaged Go…" at bounding box center [589, 235] width 462 height 173
click at [709, 164] on textarea "I do not have direct hands-on experience working with CPG brands, but I can def…" at bounding box center [589, 235] width 462 height 173
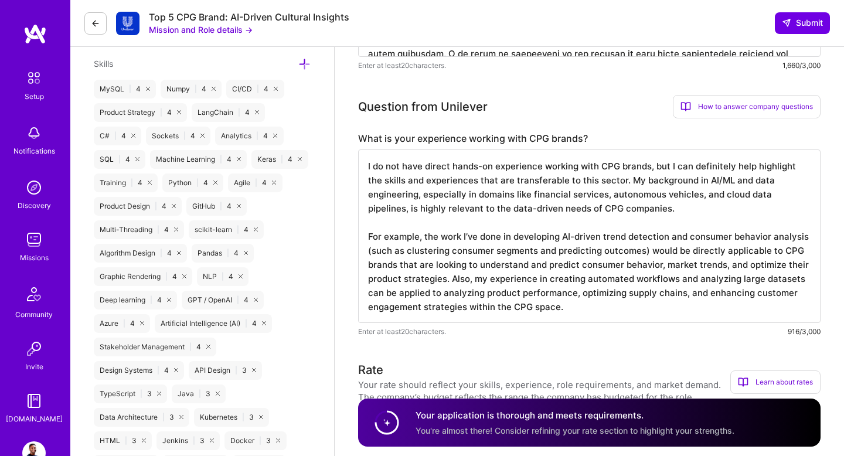
drag, startPoint x: 675, startPoint y: 169, endPoint x: 813, endPoint y: 172, distance: 137.7
click at [813, 172] on textarea "I do not have direct hands-on experience working with CPG brands, but I can def…" at bounding box center [589, 235] width 462 height 173
click at [461, 197] on textarea "I do not have direct hands-on experience working with CPG brands, but do have s…" at bounding box center [589, 235] width 462 height 173
drag, startPoint x: 608, startPoint y: 197, endPoint x: 691, endPoint y: 197, distance: 83.2
click at [691, 197] on textarea "I do not have direct hands-on experience working with CPG brands, but do have s…" at bounding box center [589, 235] width 462 height 173
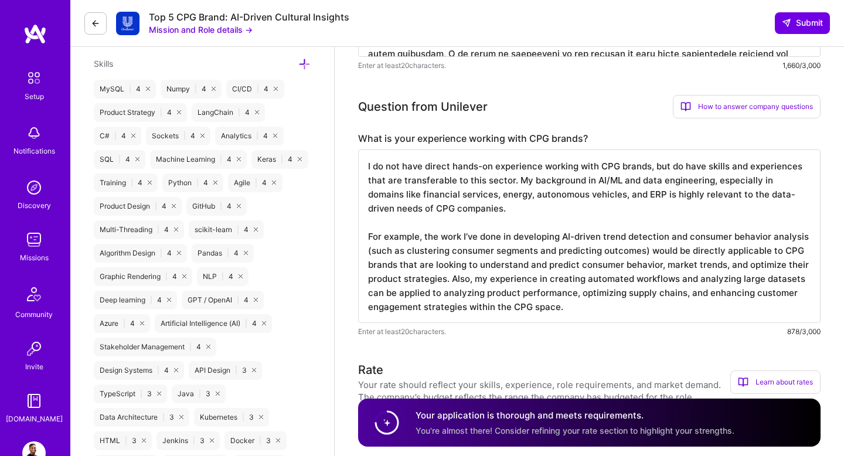
click at [749, 198] on textarea "I do not have direct hands-on experience working with CPG brands, but do have s…" at bounding box center [589, 235] width 462 height 173
click at [499, 229] on textarea "I do not have direct hands-on experience working with CPG brands, but do have s…" at bounding box center [589, 235] width 462 height 173
click at [479, 238] on textarea "I do not have direct hands-on experience working with CPG brands, but do have s…" at bounding box center [589, 235] width 462 height 173
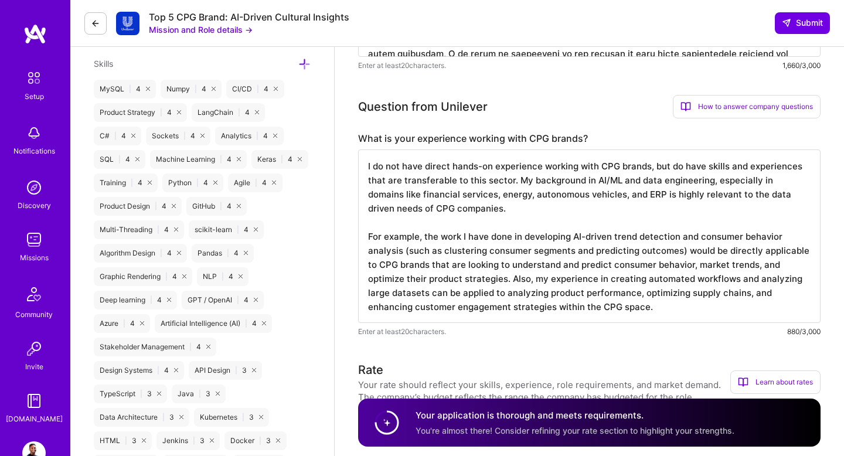
click at [580, 237] on textarea "I do not have direct hands-on experience working with CPG brands, but do have s…" at bounding box center [589, 235] width 462 height 173
click at [775, 241] on textarea "I do not have direct hands-on experience working with CPG brands, but do have s…" at bounding box center [589, 235] width 462 height 173
click at [684, 267] on textarea "I do not have direct hands-on experience working with CPG brands, but do have s…" at bounding box center [589, 235] width 462 height 173
click at [399, 282] on textarea "I do not have direct hands-on experience working with CPG brands, but do have s…" at bounding box center [589, 235] width 462 height 173
click at [782, 282] on textarea "I do not have direct hands-on experience working with CPG brands, but do have s…" at bounding box center [589, 235] width 462 height 173
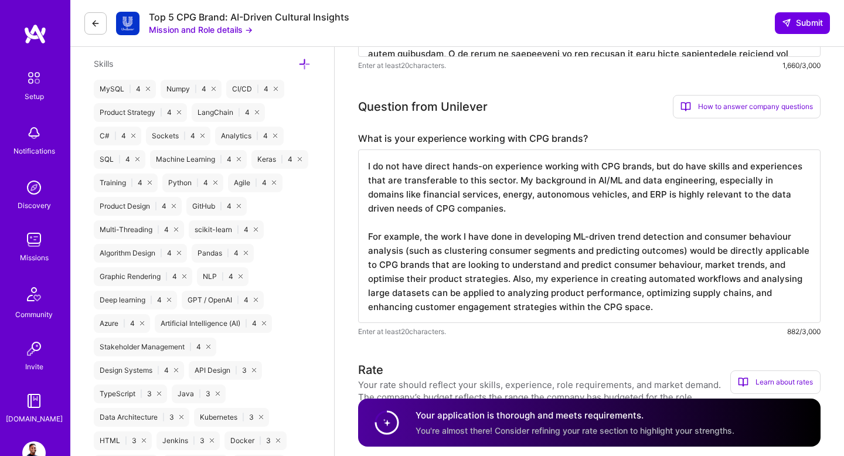
click at [531, 293] on textarea "I do not have direct hands-on experience working with CPG brands, but do have s…" at bounding box center [589, 235] width 462 height 173
click at [674, 294] on textarea "I do not have direct hands-on experience working with CPG brands, but do have s…" at bounding box center [589, 235] width 462 height 173
click at [666, 308] on textarea "I do not have direct hands-on experience working with CPG brands, but do have s…" at bounding box center [589, 235] width 462 height 173
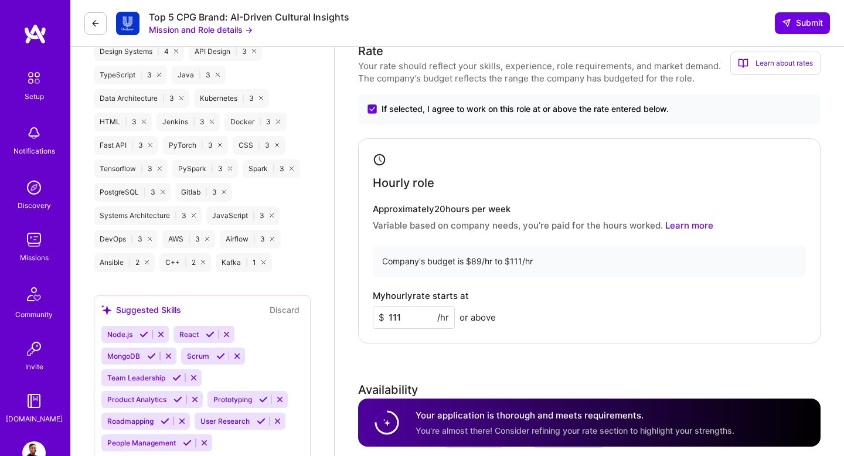
scroll to position [1127, 0]
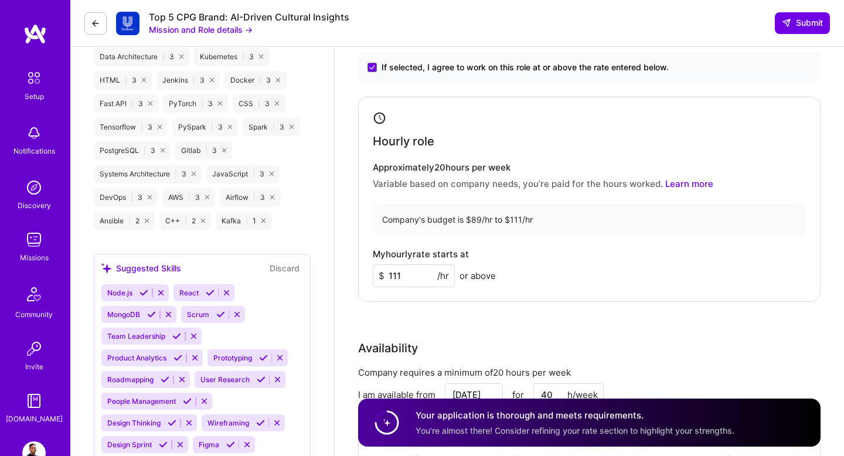
type textarea "I do not have direct hands-on experience working with CPG brands, but do have s…"
click at [421, 275] on input "111" at bounding box center [414, 275] width 82 height 23
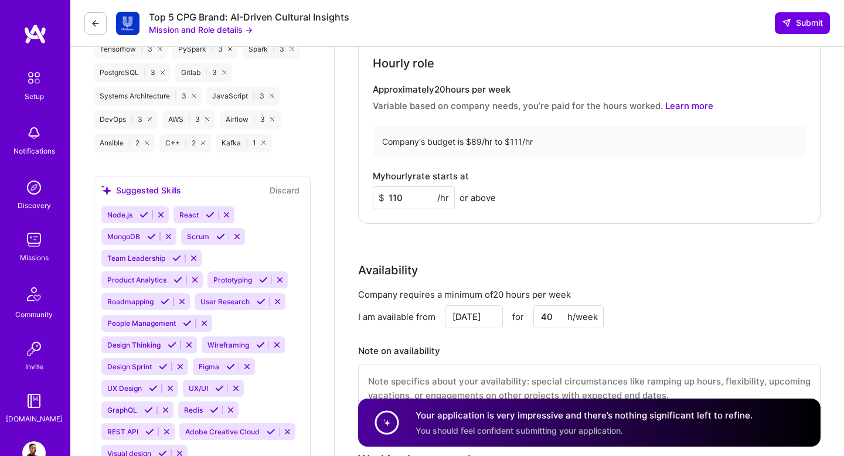
scroll to position [1199, 0]
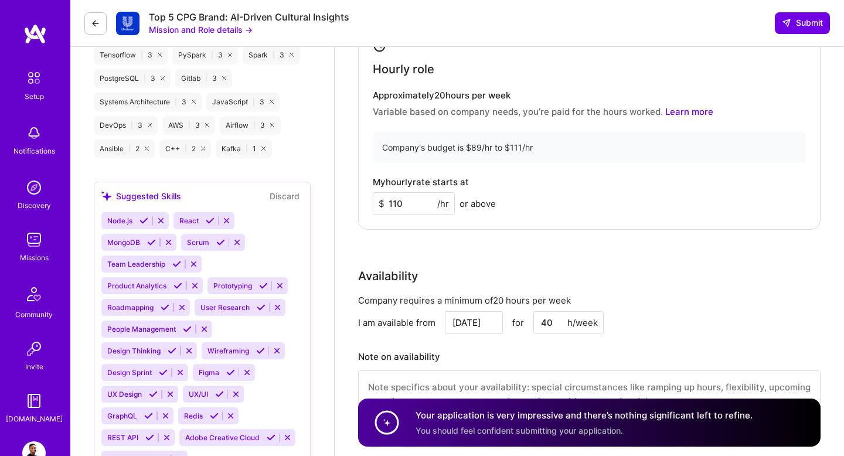
type input "110"
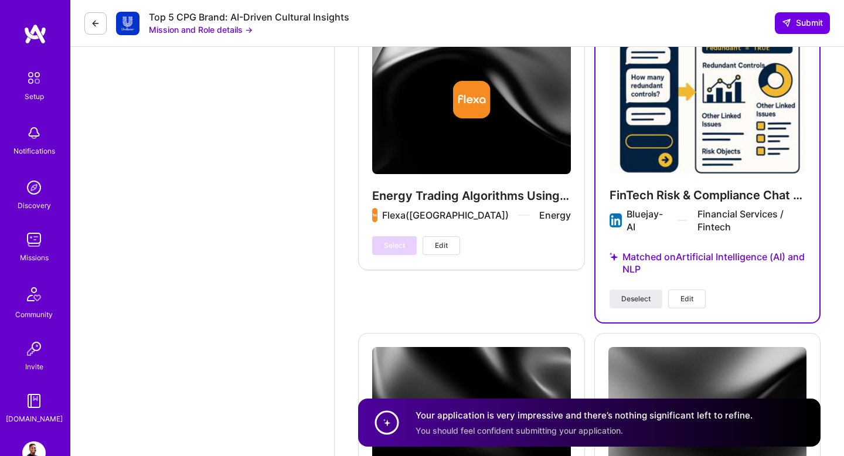
scroll to position [4061, 0]
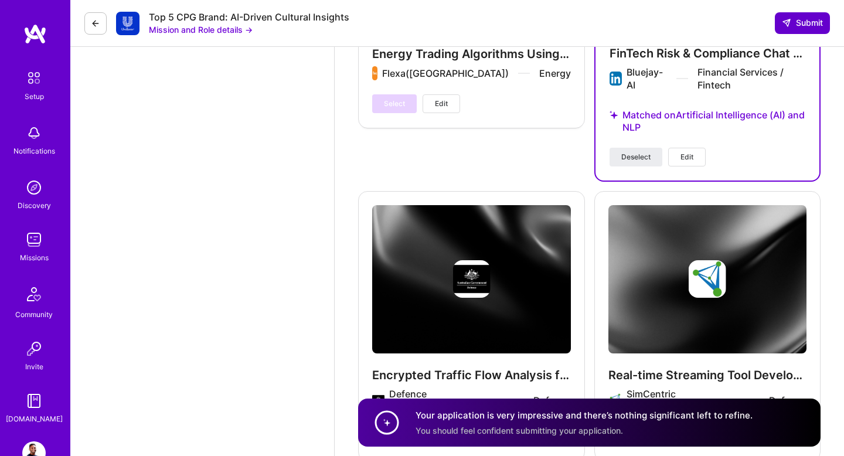
click at [805, 27] on span "Submit" at bounding box center [802, 23] width 41 height 12
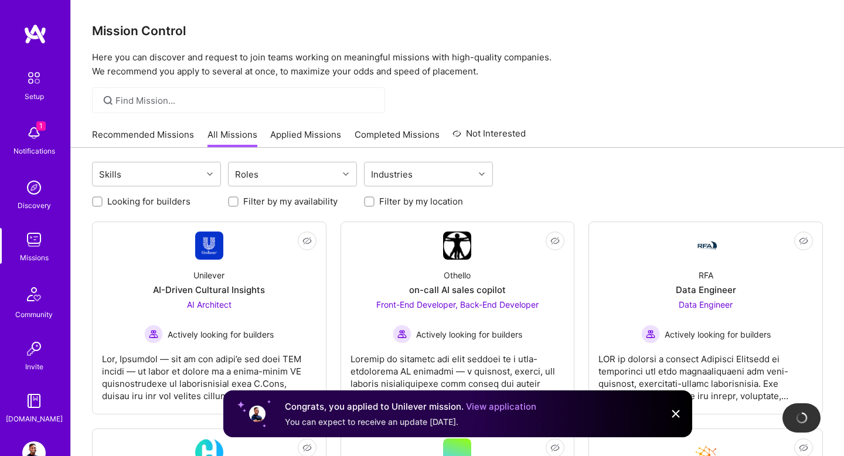
click at [35, 132] on img at bounding box center [33, 132] width 23 height 23
